Goal: Information Seeking & Learning: Learn about a topic

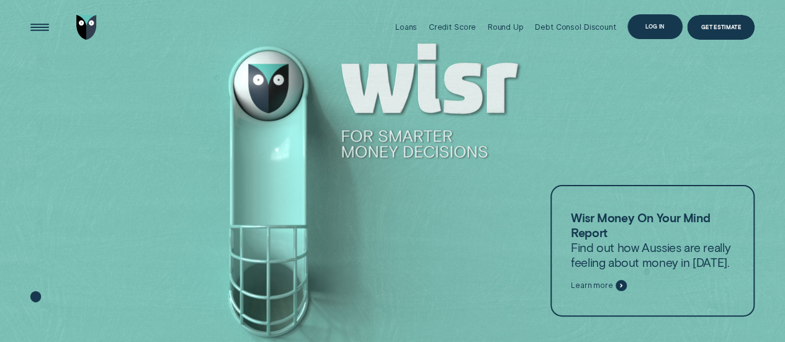
click at [630, 22] on div "Log in" at bounding box center [655, 26] width 55 height 25
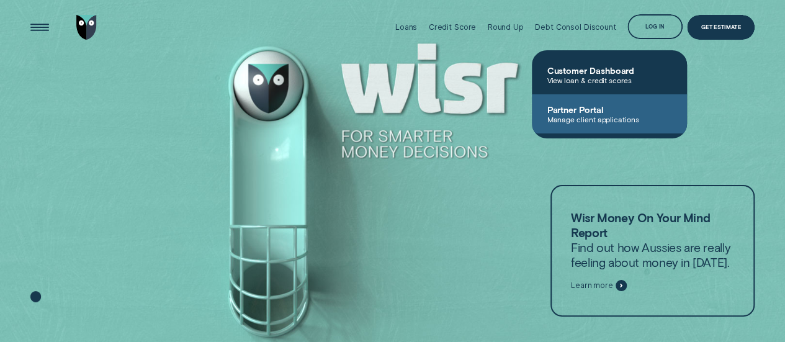
click at [592, 116] on span "Manage client applications" at bounding box center [609, 119] width 125 height 9
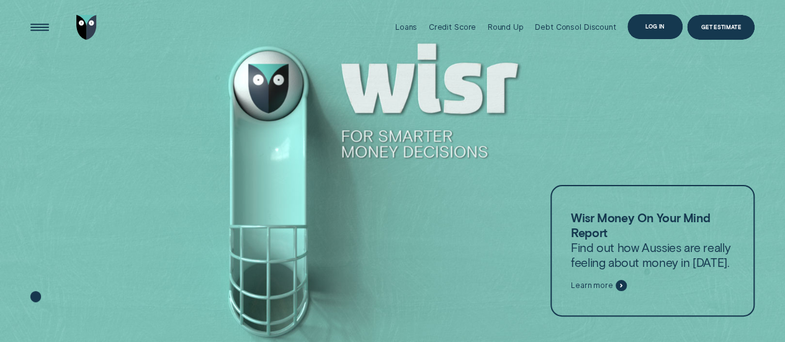
click at [648, 29] on div "Log in" at bounding box center [655, 26] width 19 height 5
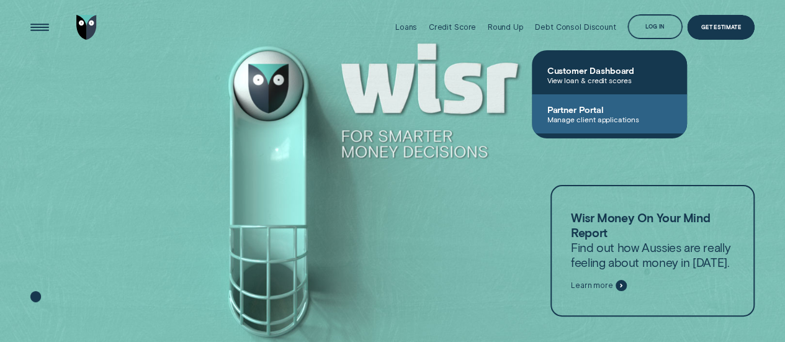
click at [592, 110] on span "Partner Portal" at bounding box center [609, 109] width 125 height 11
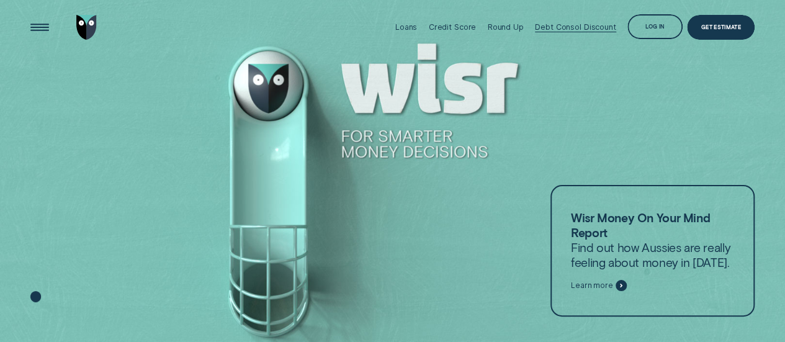
click at [566, 23] on div "Debt Consol Discount" at bounding box center [575, 26] width 81 height 9
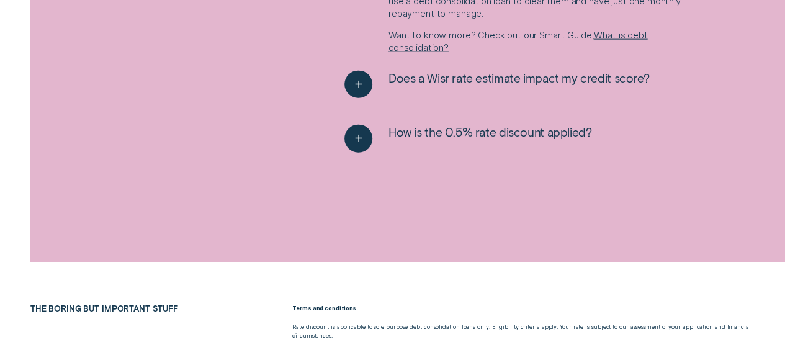
scroll to position [1428, 0]
click at [346, 138] on div "See more" at bounding box center [359, 138] width 28 height 28
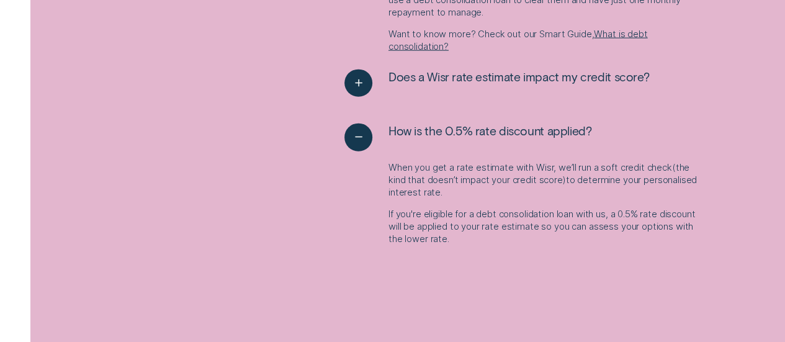
click at [451, 196] on p "When you get a rate estimate with Wisr, we’ll run a soft credit check ( the kin…" at bounding box center [546, 179] width 314 height 37
